Goal: Contribute content: Add original content to the website for others to see

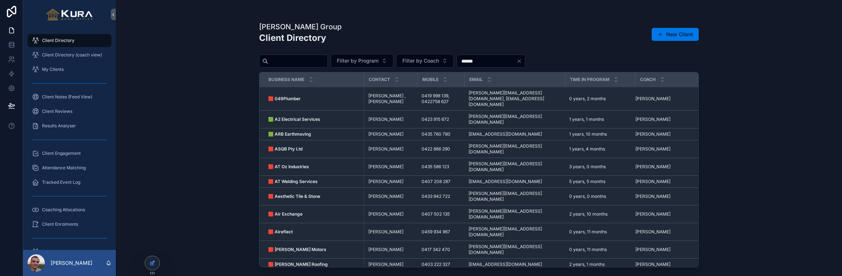
click at [296, 62] on input "scrollable content" at bounding box center [297, 61] width 59 height 10
type input "*****"
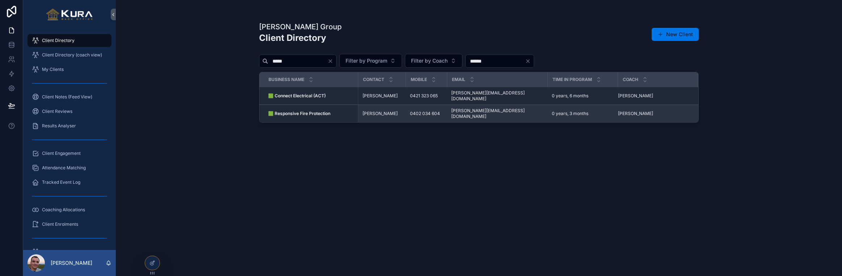
click at [366, 111] on span "[PERSON_NAME]" at bounding box center [380, 114] width 35 height 6
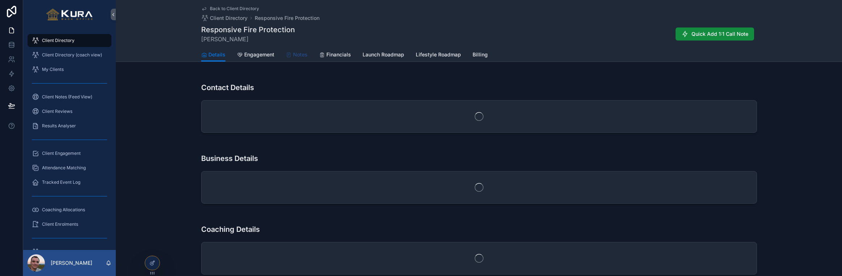
click at [301, 54] on span "Notes" at bounding box center [300, 54] width 14 height 7
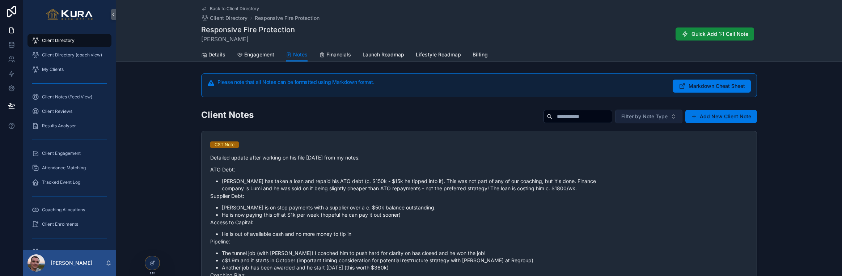
click at [673, 118] on button "Filter by Note Type" at bounding box center [648, 117] width 67 height 14
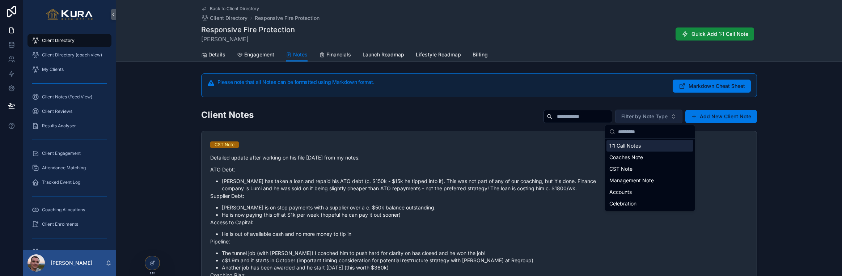
click at [673, 116] on button "Filter by Note Type" at bounding box center [648, 117] width 67 height 14
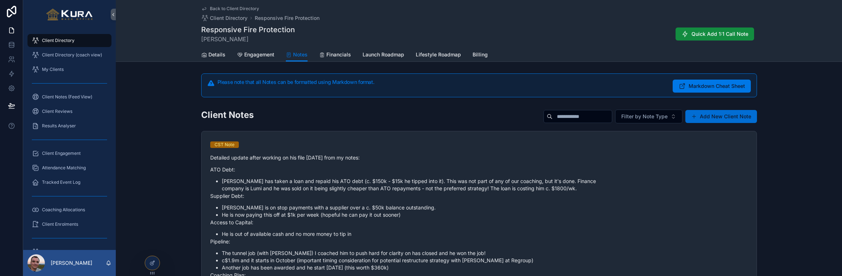
click at [732, 115] on button "Add New Client Note" at bounding box center [721, 116] width 72 height 13
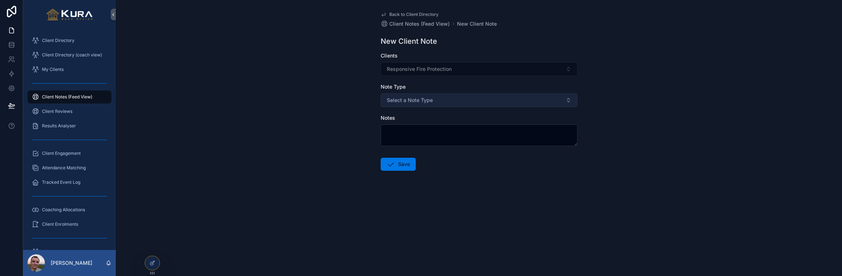
click at [457, 101] on button "Select a Note Type" at bounding box center [479, 100] width 197 height 14
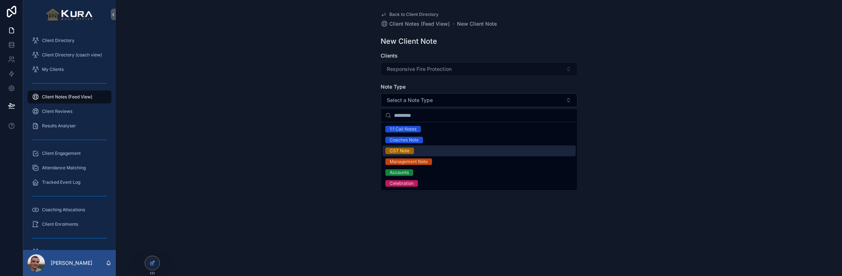
click at [414, 151] on span "CST Note" at bounding box center [399, 151] width 29 height 7
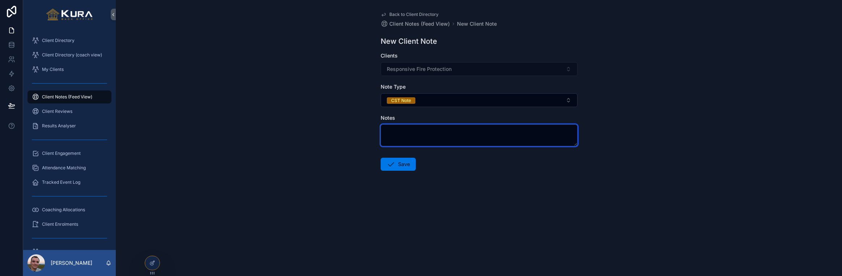
click at [410, 138] on textarea "scrollable content" at bounding box center [479, 135] width 197 height 22
paste textarea "**********"
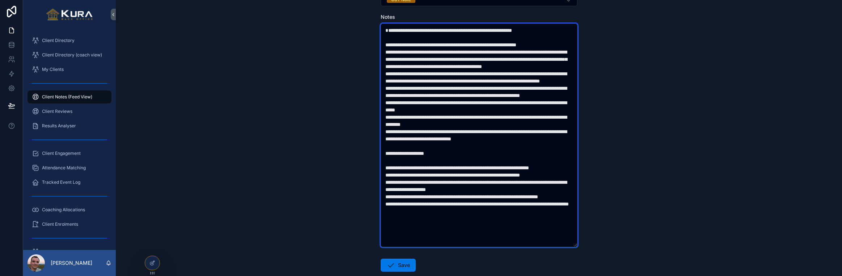
scroll to position [143, 0]
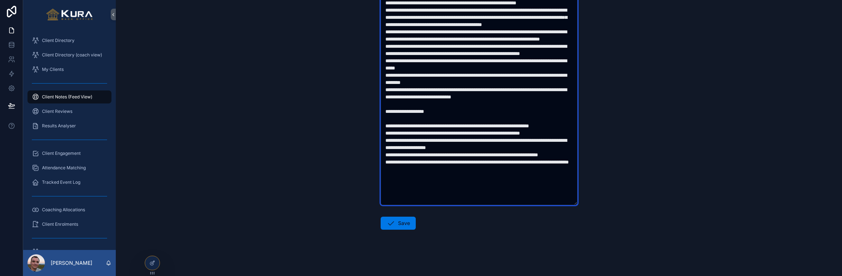
click at [485, 80] on textarea "scrollable content" at bounding box center [479, 94] width 197 height 224
type textarea "**********"
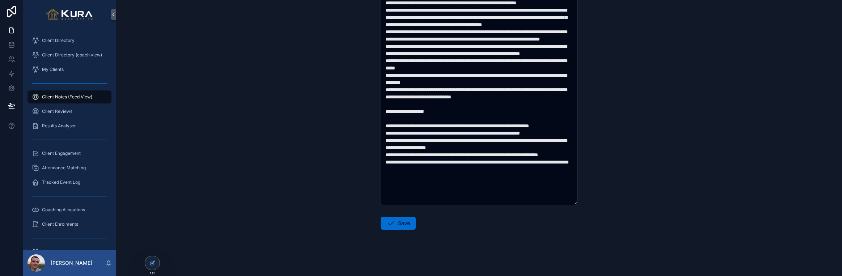
click at [405, 226] on button "Save" at bounding box center [398, 223] width 35 height 13
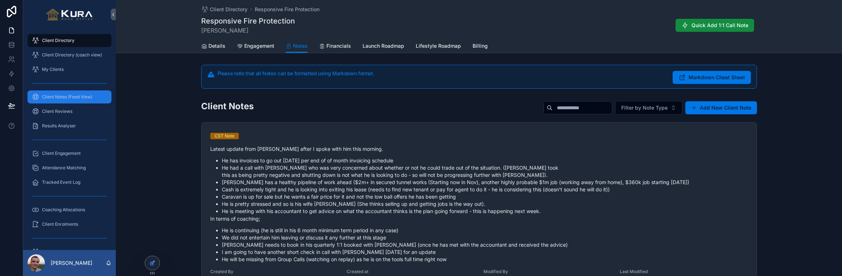
click at [63, 98] on span "Client Notes (Feed View)" at bounding box center [67, 97] width 50 height 6
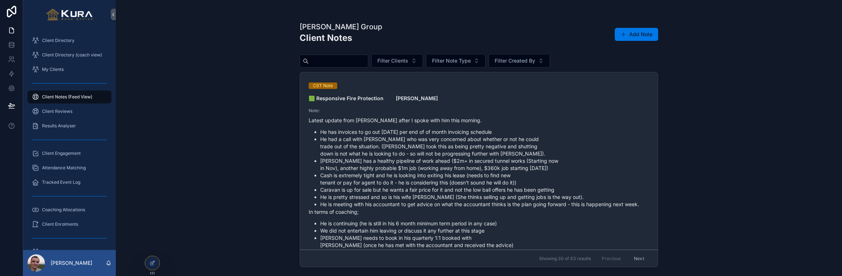
click at [200, 111] on div "[PERSON_NAME] Group Client Notes Add Note Filter Clients Filter Note Type Filte…" at bounding box center [479, 138] width 726 height 276
click at [54, 40] on span "Client Directory" at bounding box center [58, 41] width 33 height 6
